Goal: Find specific page/section: Find specific page/section

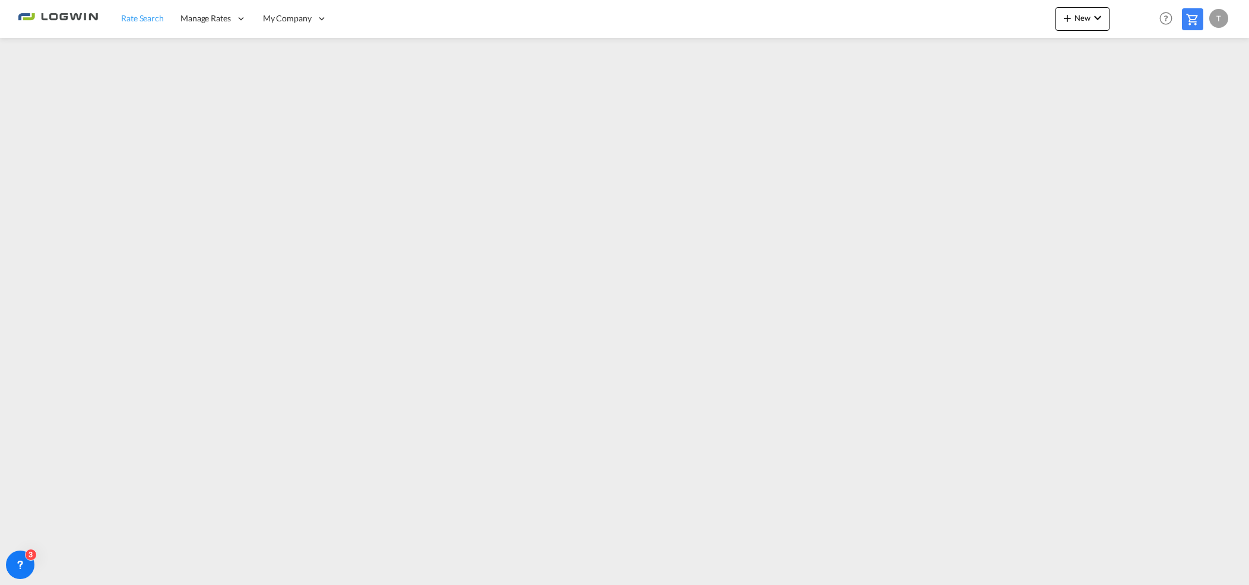
click at [146, 23] on span "Rate Search" at bounding box center [142, 18] width 43 height 12
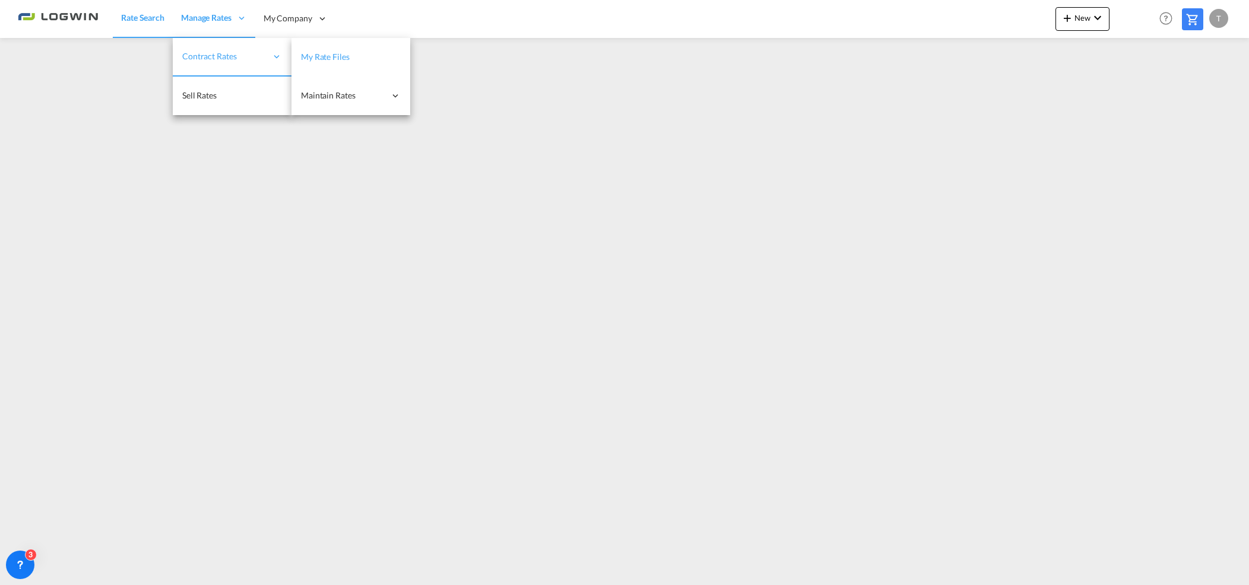
click at [350, 53] on link "My Rate Files" at bounding box center [350, 57] width 119 height 39
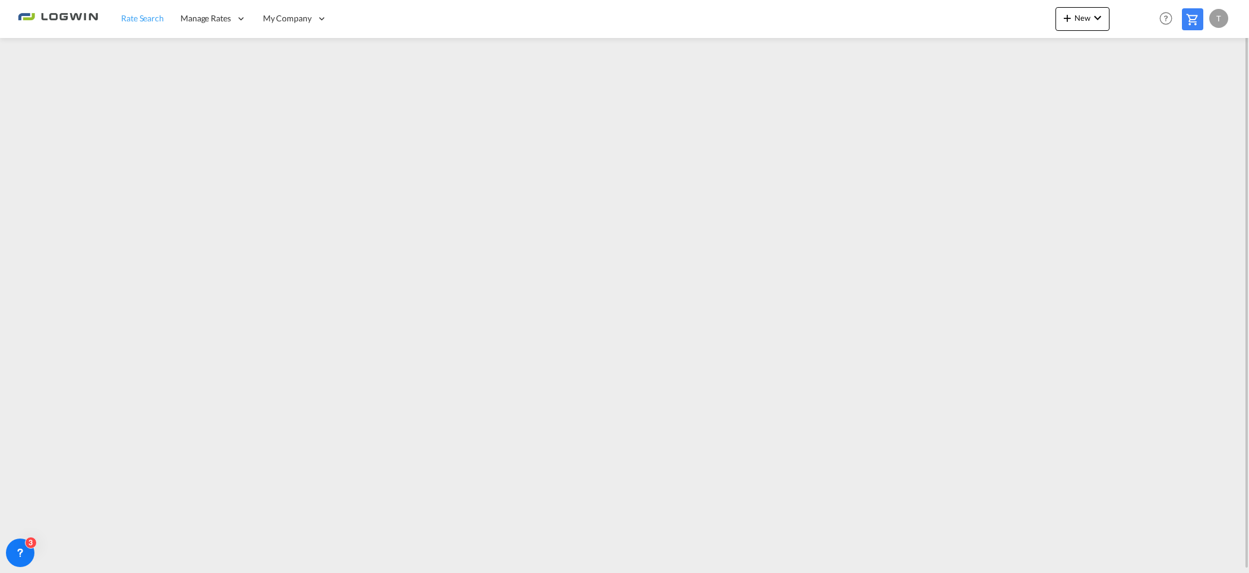
click at [140, 21] on span "Rate Search" at bounding box center [142, 18] width 43 height 10
